Goal: Obtain resource: Obtain resource

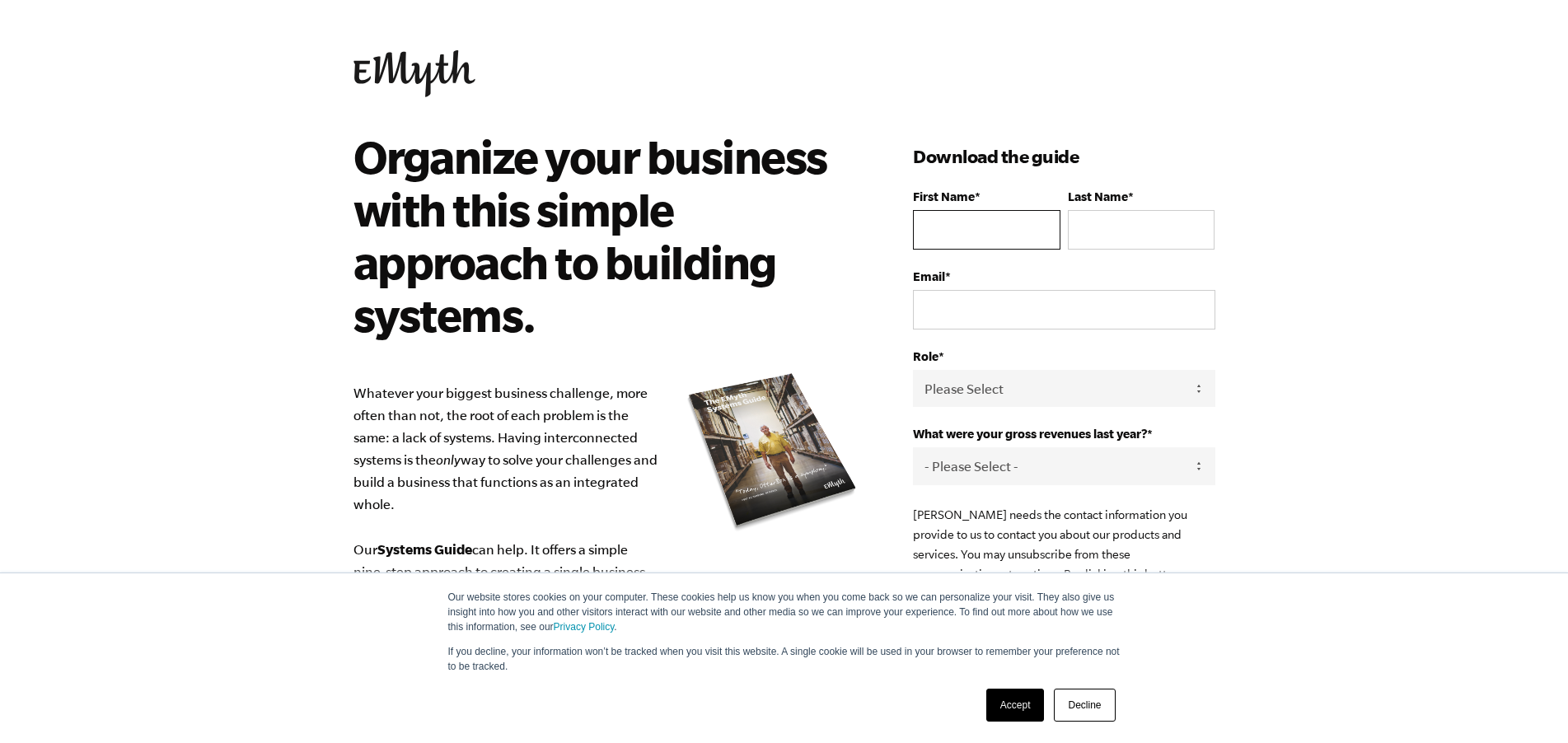
click at [978, 236] on input "First Name *" at bounding box center [986, 230] width 147 height 39
type input "Sarah"
click at [1108, 237] on input "Last Name *" at bounding box center [1141, 230] width 147 height 39
type input "Braun"
click at [975, 305] on input "Email *" at bounding box center [1064, 310] width 302 height 39
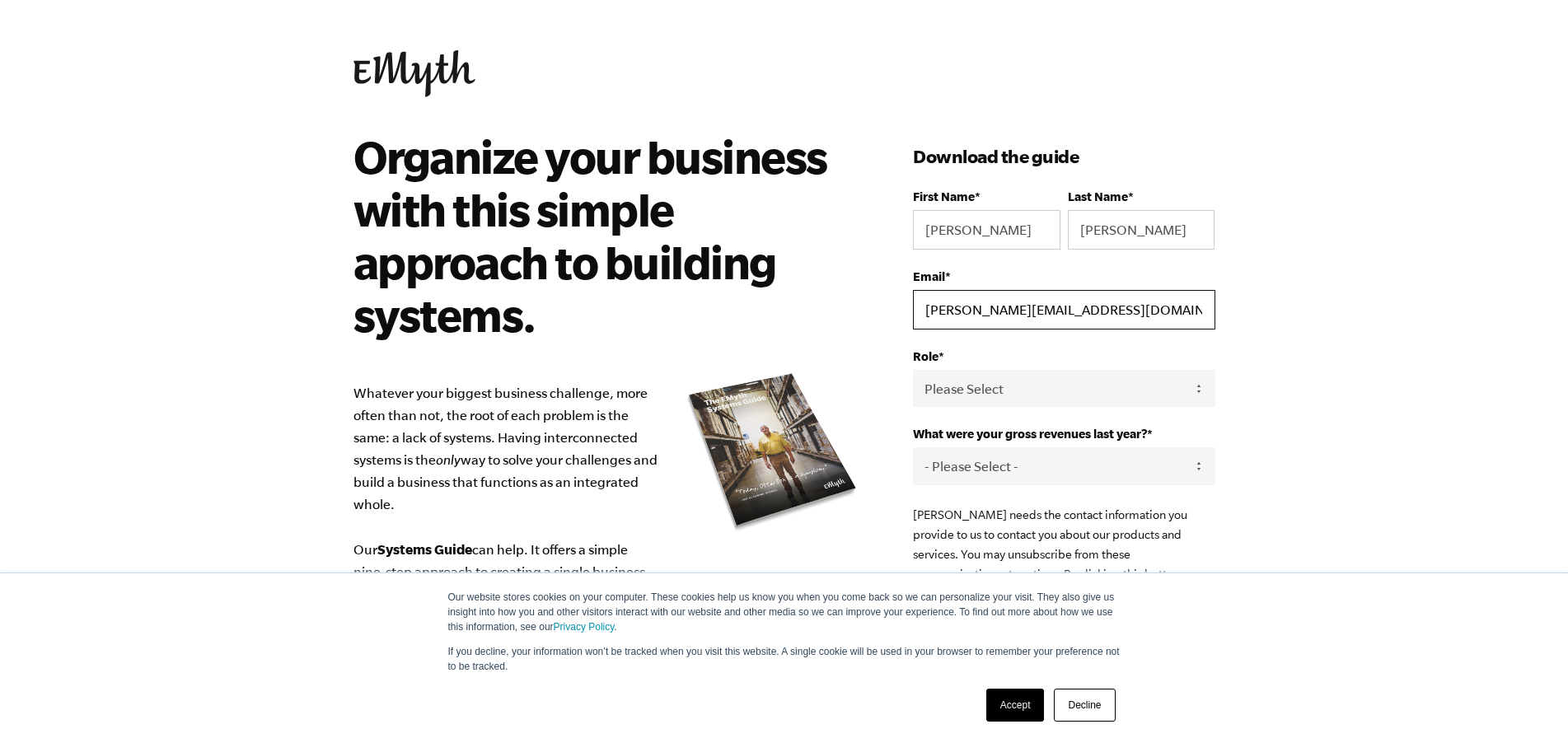
type input "sarah@amtgov.com"
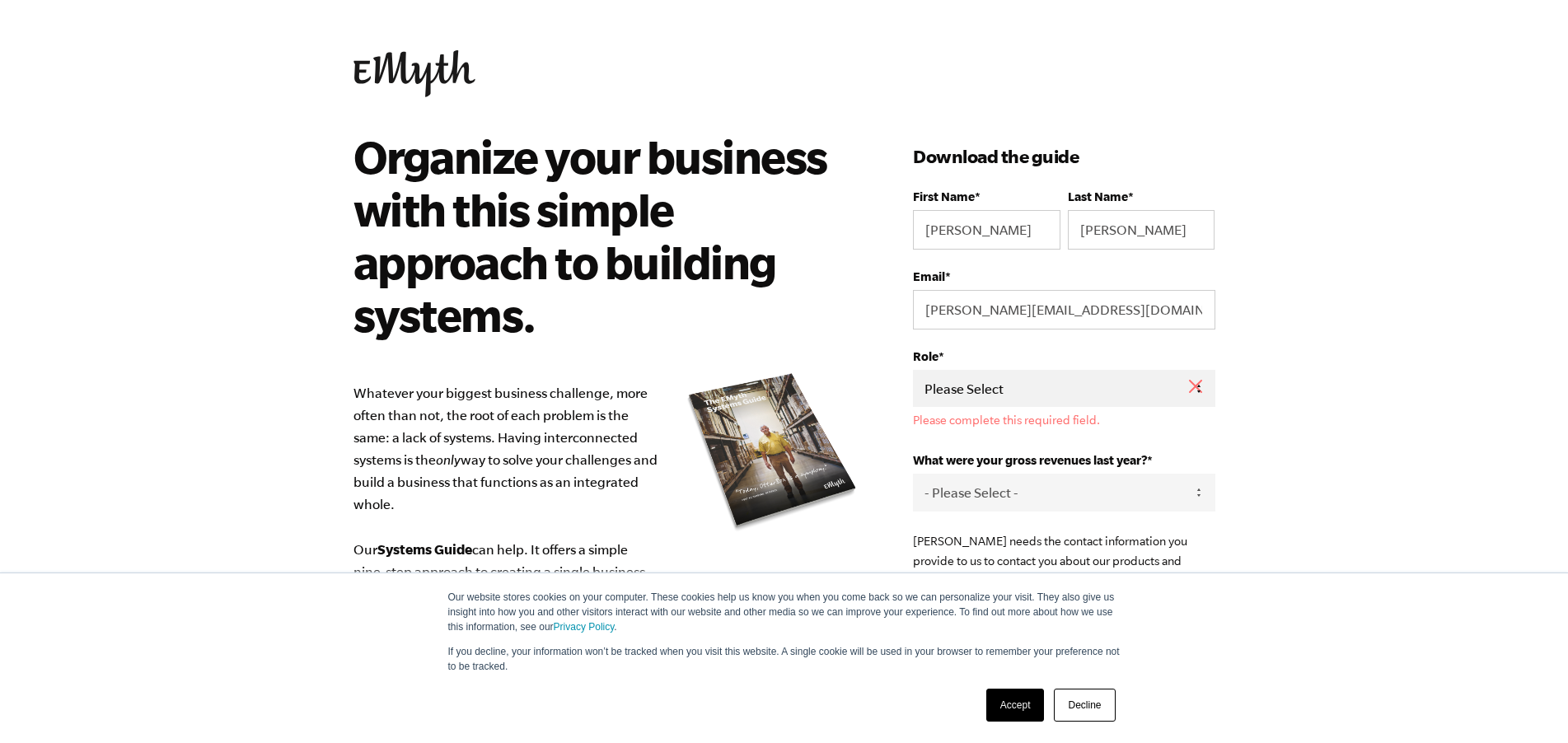
click at [913, 370] on select "Please Select Owner Partner / Co-Owner Executive Employee / Other" at bounding box center [1064, 388] width 302 height 37
click option "Owner" at bounding box center [0, 0] width 0 height 0
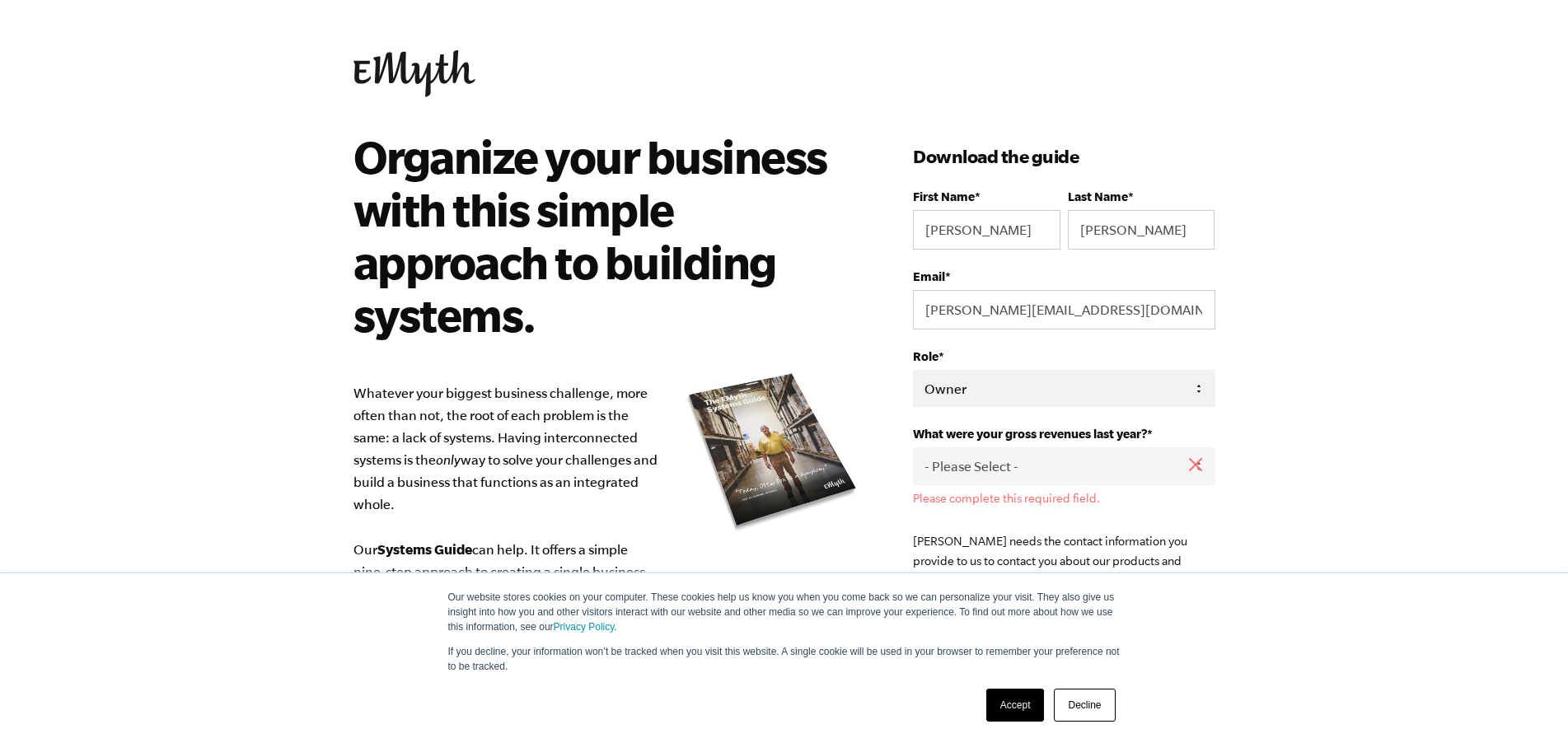
click at [913, 370] on select "Please Select Owner Partner / Co-Owner Executive Employee / Other" at bounding box center [1064, 388] width 302 height 37
select select "Partner / Co-Owner"
click option "Partner / Co-Owner" at bounding box center [0, 0] width 0 height 0
click at [913, 448] on select "- Please Select - 0-75K 76-150K 151-275K 276-500K 501-750K 751-1M 1-2.5M 2.5-5M…" at bounding box center [1064, 466] width 302 height 37
select select "151-275K"
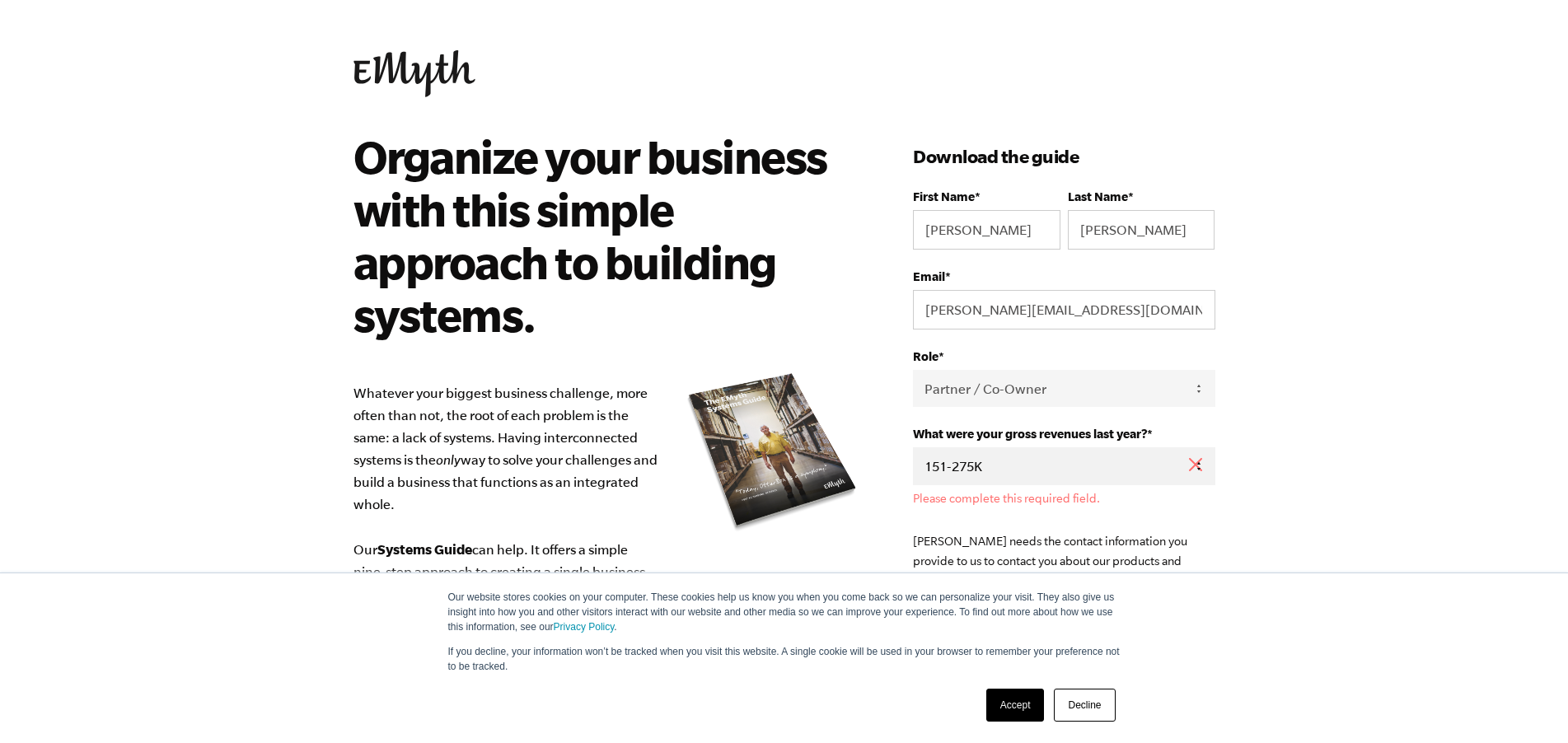
click option "151-275K" at bounding box center [0, 0] width 0 height 0
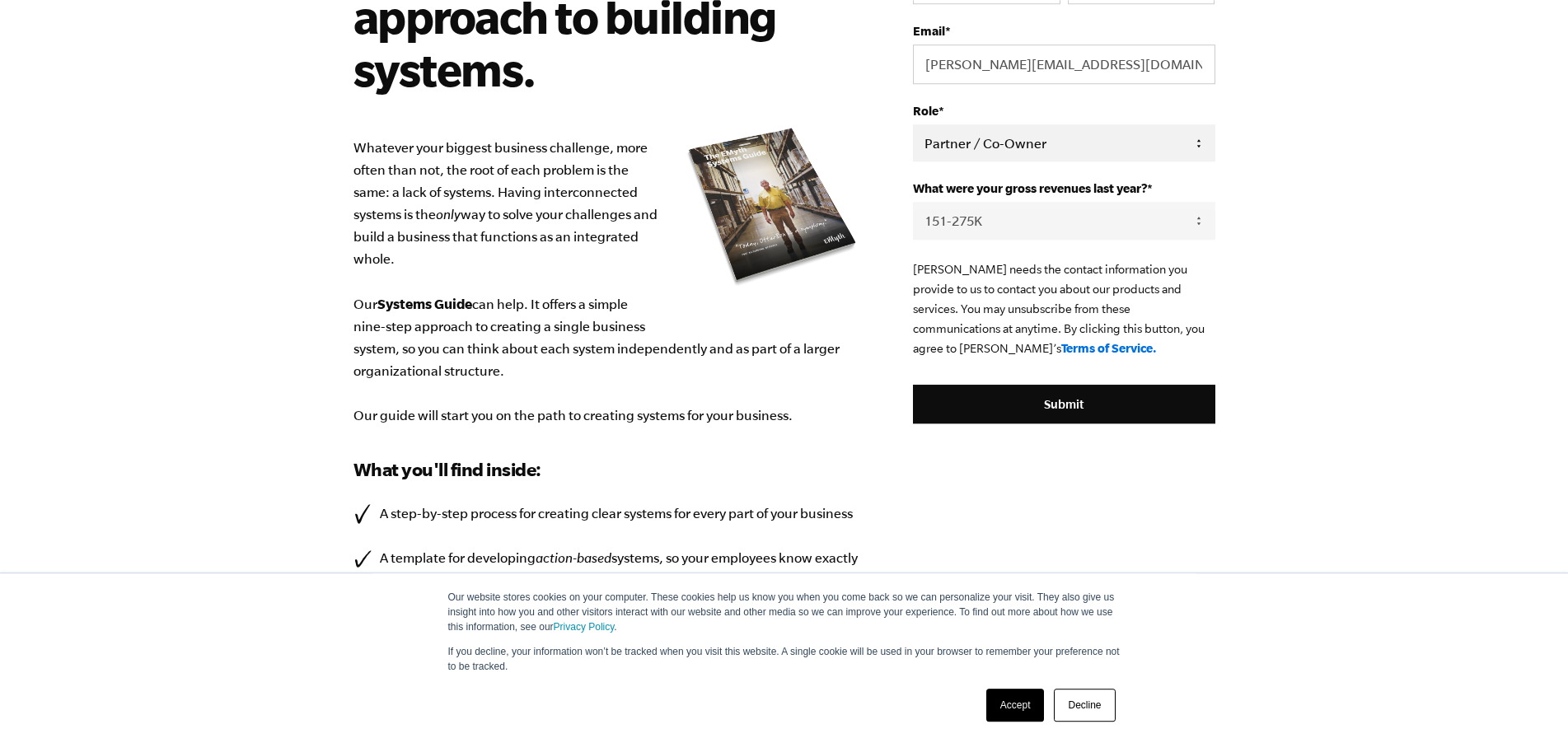
scroll to position [356, 0]
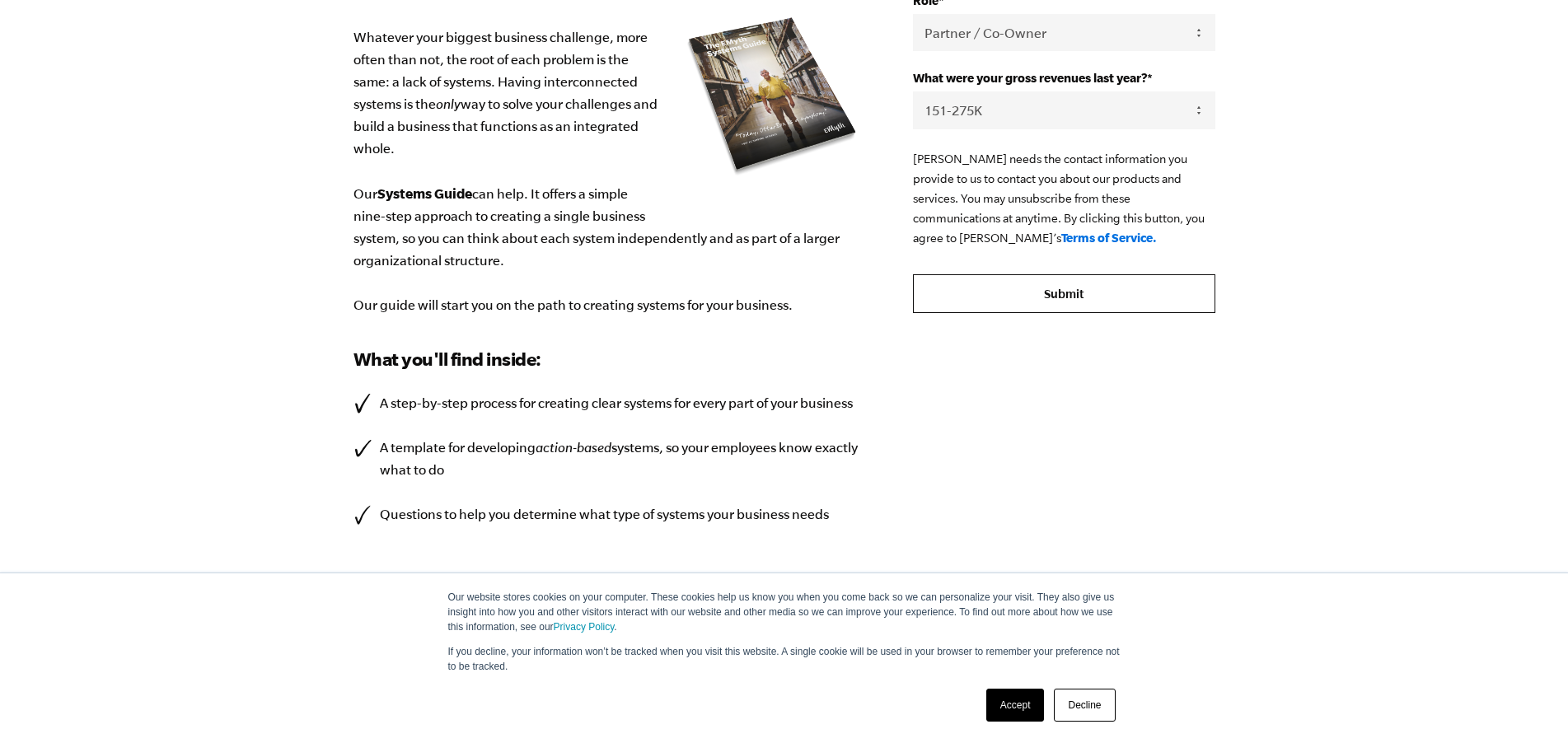
click at [1028, 302] on input "Submit" at bounding box center [1064, 294] width 302 height 39
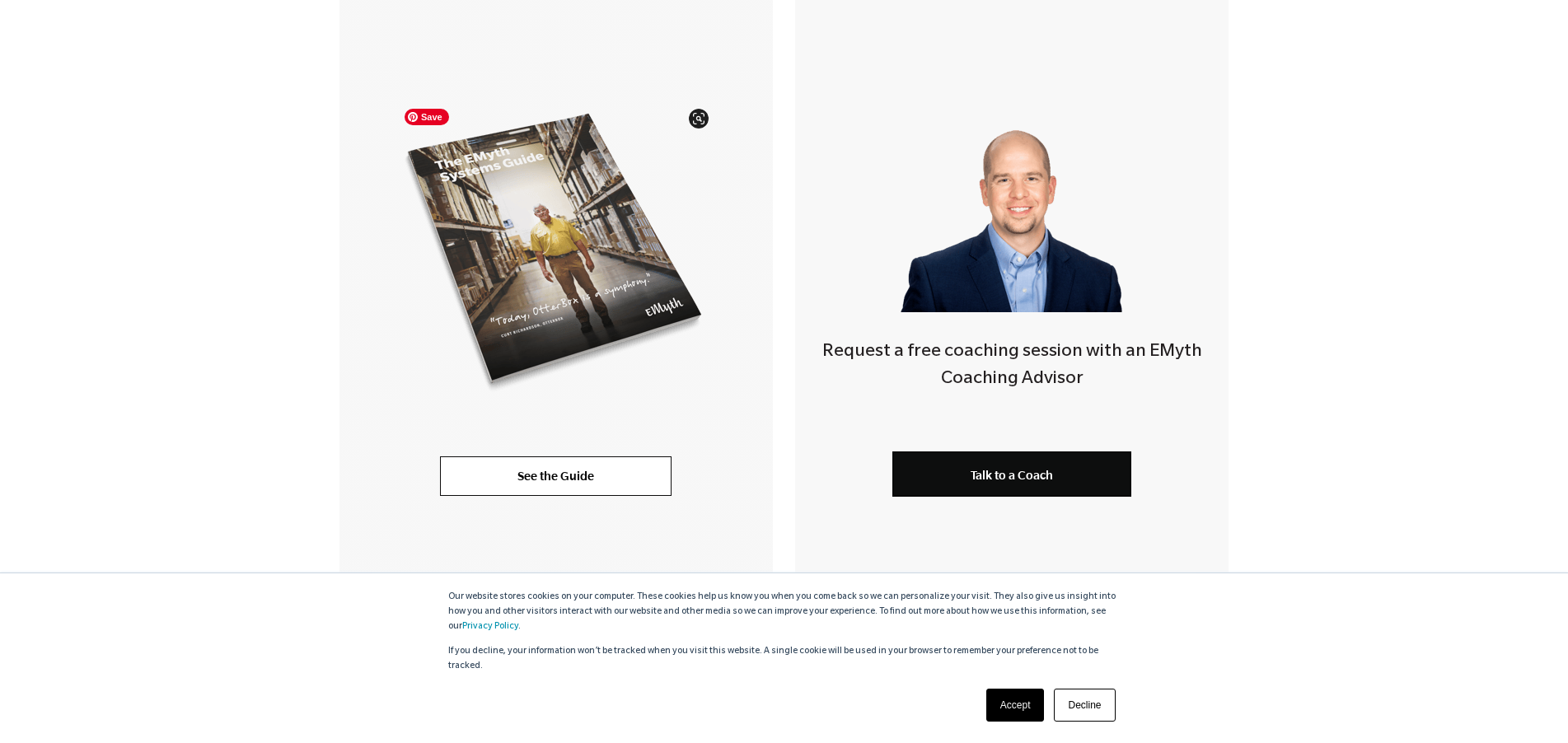
scroll to position [356, 0]
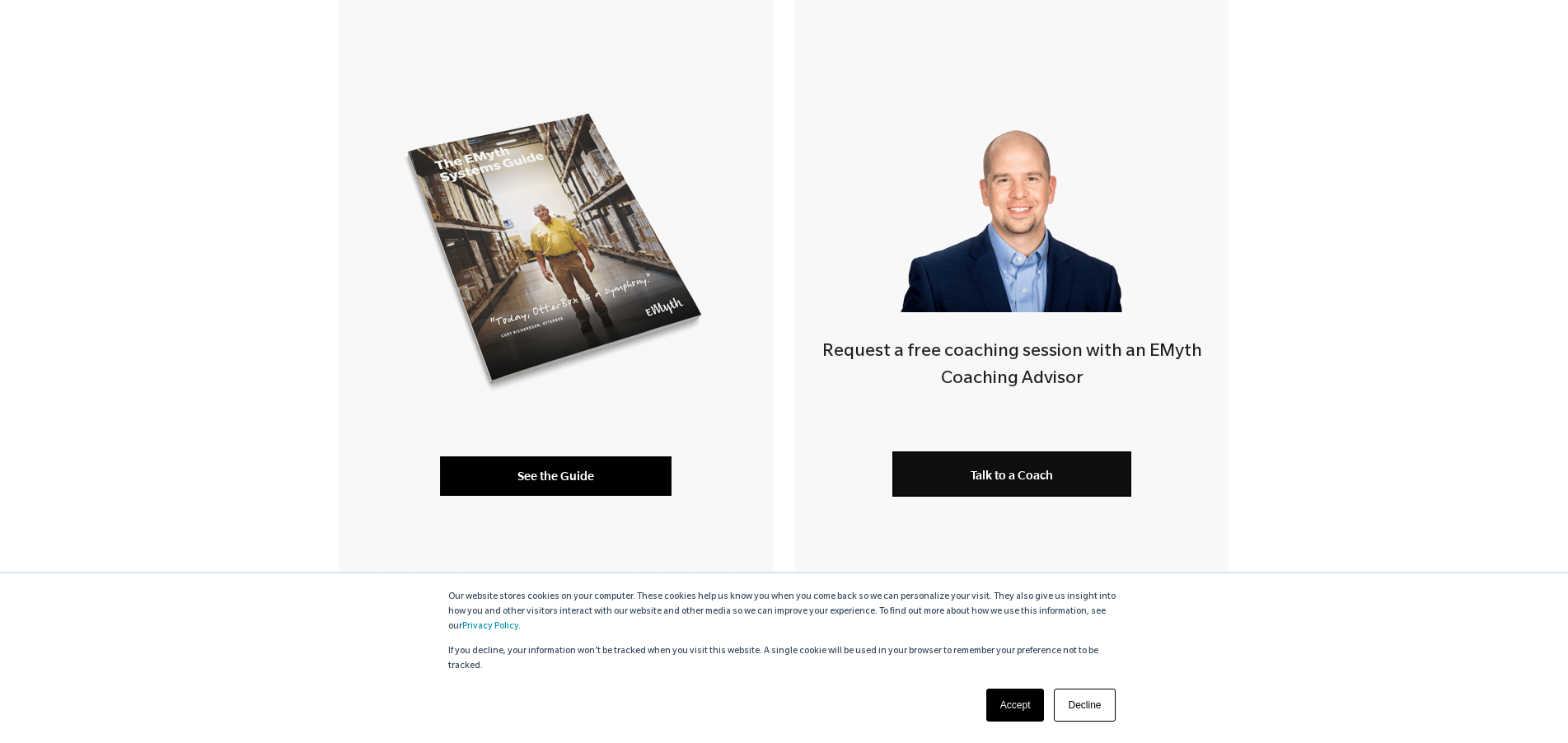
click at [563, 469] on link "See the Guide" at bounding box center [556, 476] width 232 height 39
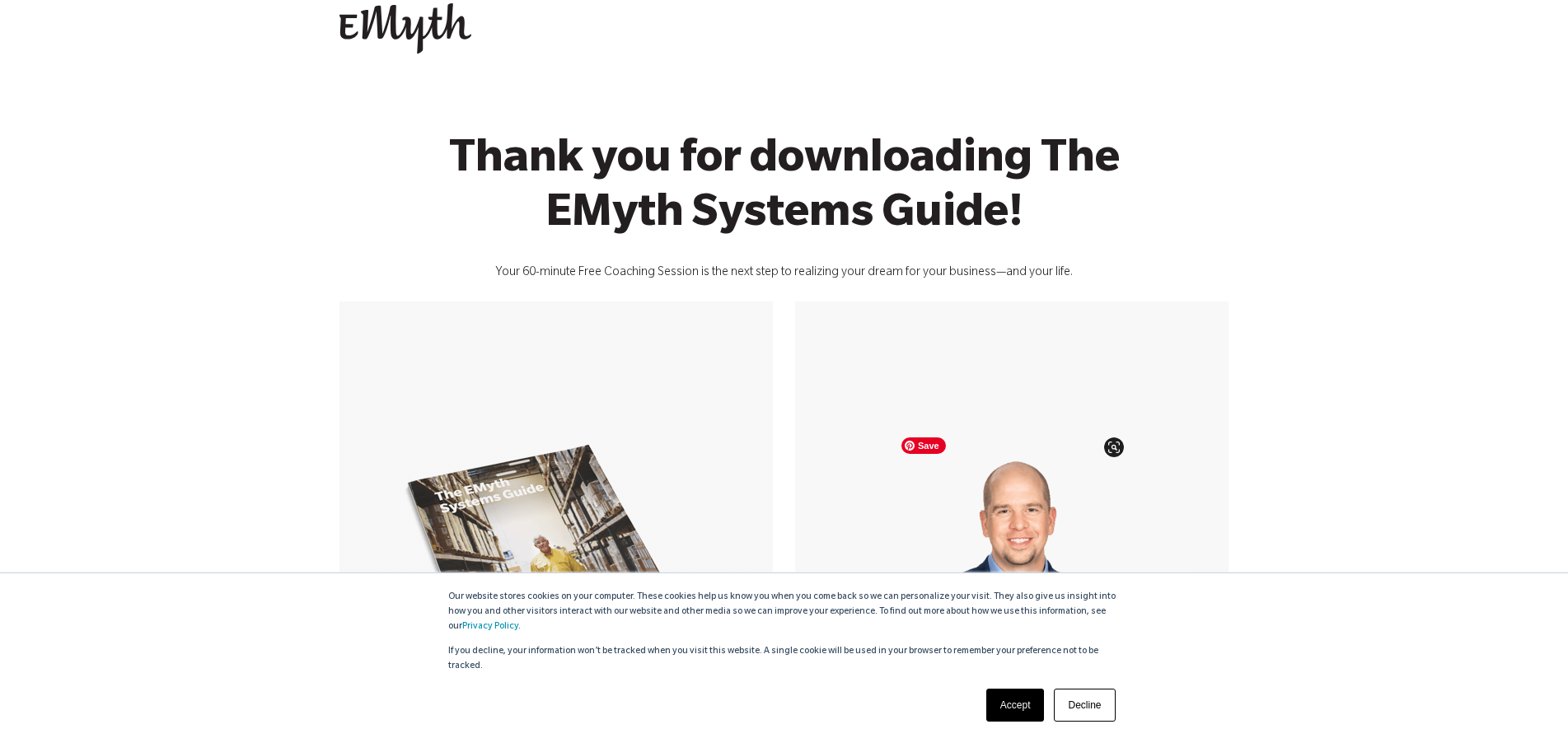
scroll to position [0, 0]
